Goal: Task Accomplishment & Management: Use online tool/utility

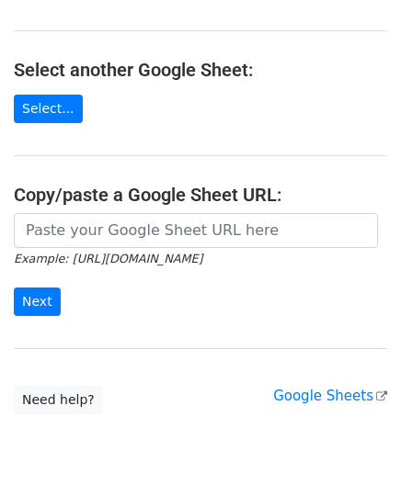
scroll to position [211, 0]
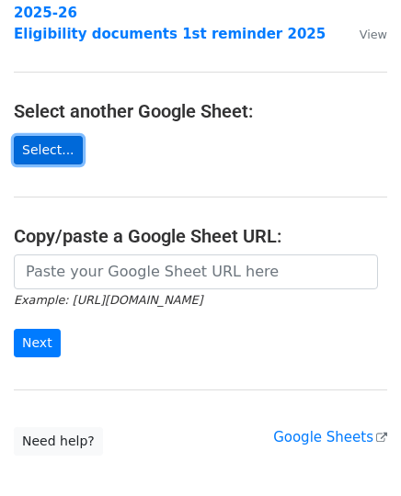
click at [33, 136] on link "Select..." at bounding box center [48, 150] width 69 height 28
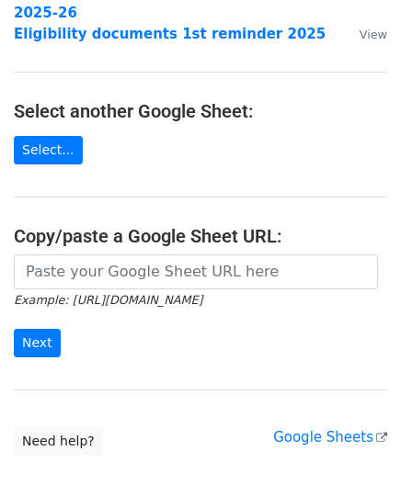
scroll to position [295, 0]
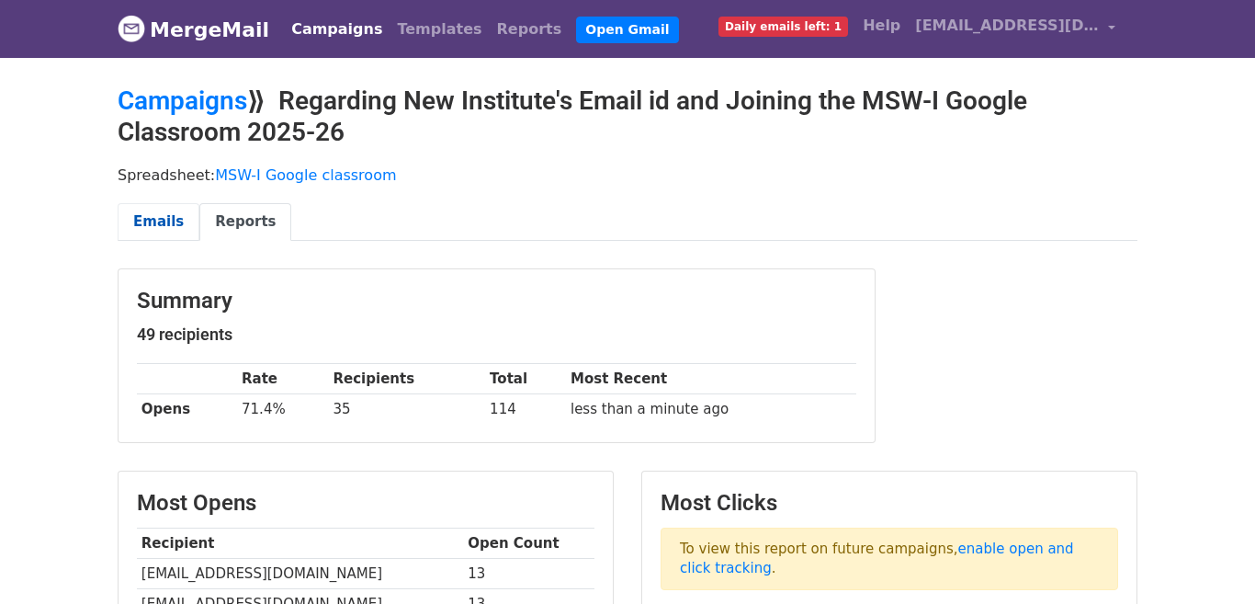
click at [165, 209] on link "Emails" at bounding box center [159, 222] width 82 height 38
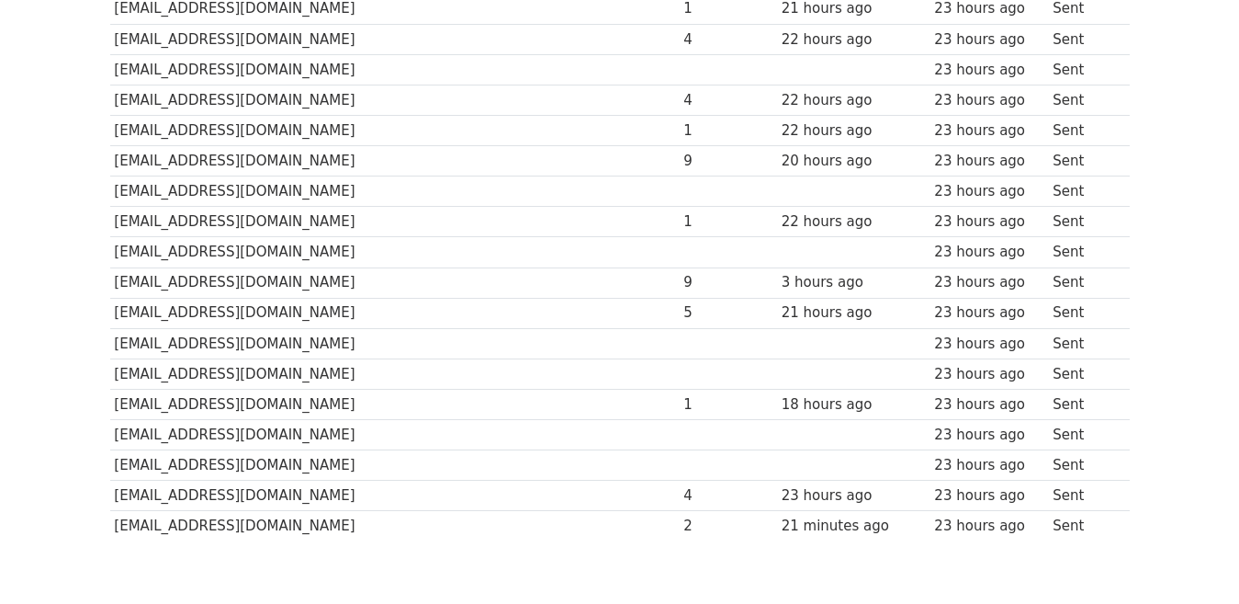
scroll to position [1386, 0]
